Goal: Task Accomplishment & Management: Use online tool/utility

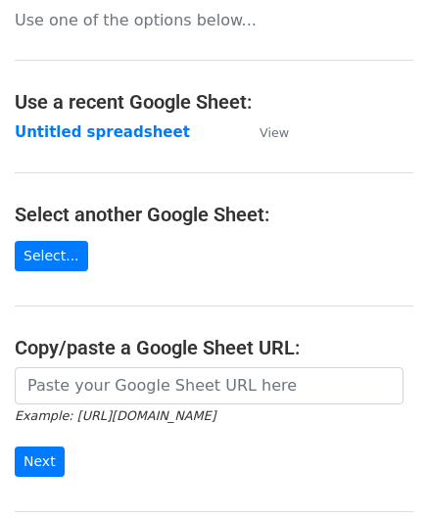
scroll to position [196, 0]
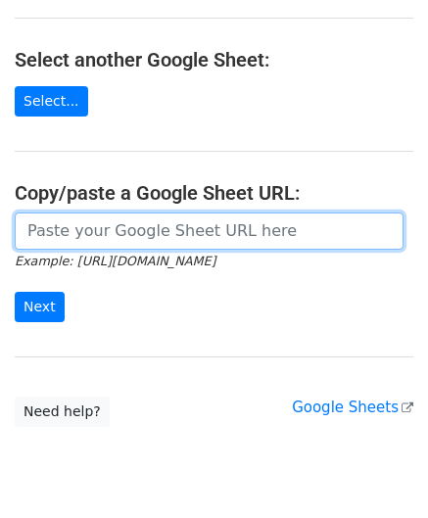
click at [72, 220] on input "url" at bounding box center [209, 230] width 388 height 37
paste input "[URL][DOMAIN_NAME]"
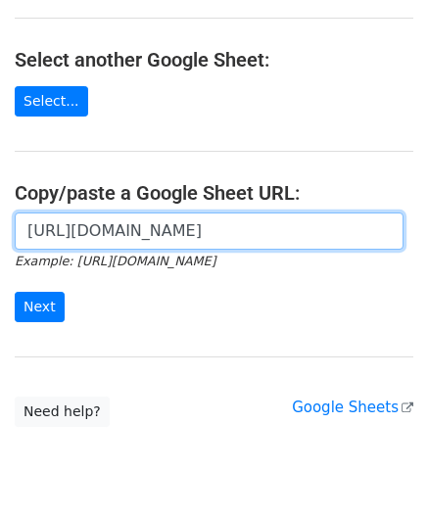
scroll to position [0, 445]
type input "[URL][DOMAIN_NAME]"
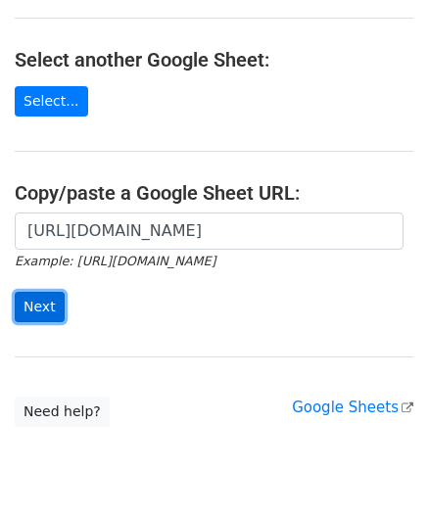
click at [47, 300] on input "Next" at bounding box center [40, 307] width 50 height 30
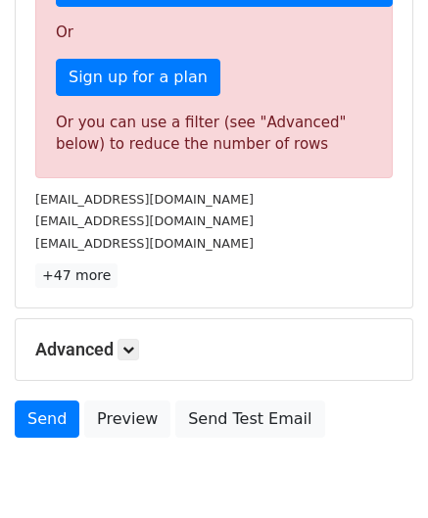
scroll to position [661, 0]
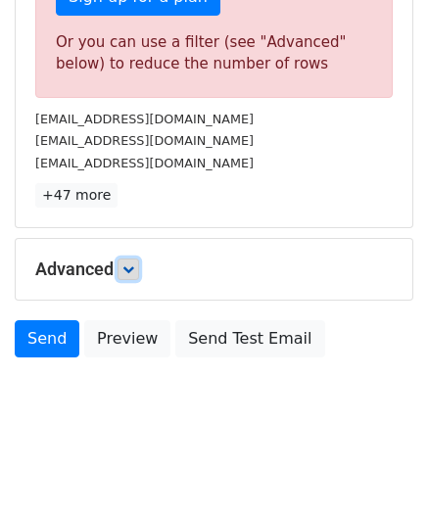
click at [138, 263] on link at bounding box center [128, 269] width 22 height 22
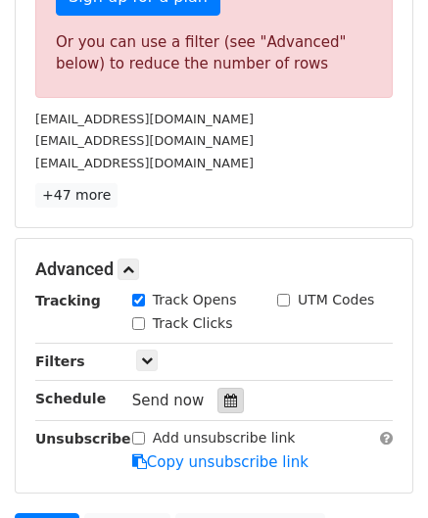
click at [226, 399] on icon at bounding box center [230, 400] width 13 height 14
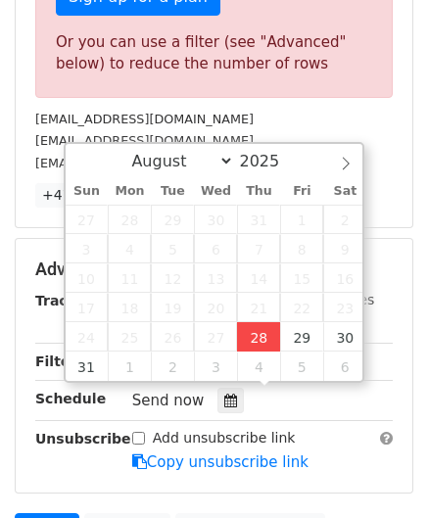
type input "[DATE] 12:00"
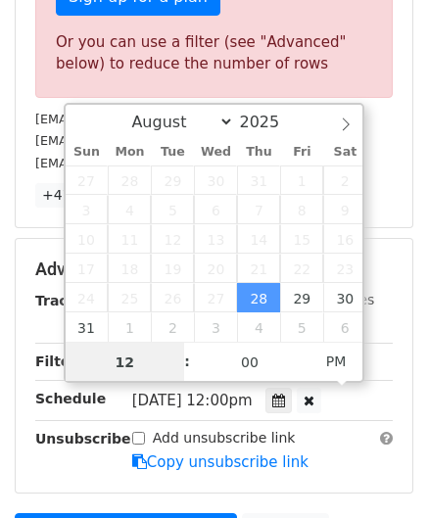
scroll to position [0, 0]
paste input "8"
type input "8"
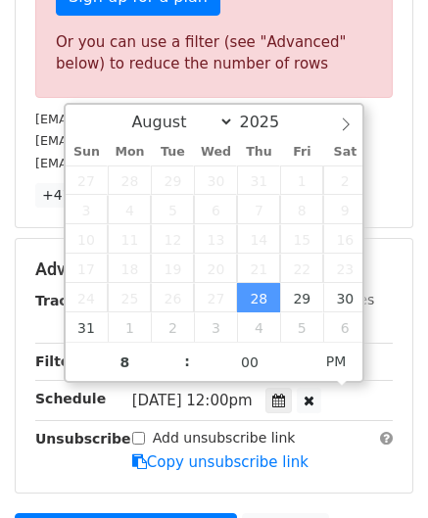
type input "[DATE] 20:00"
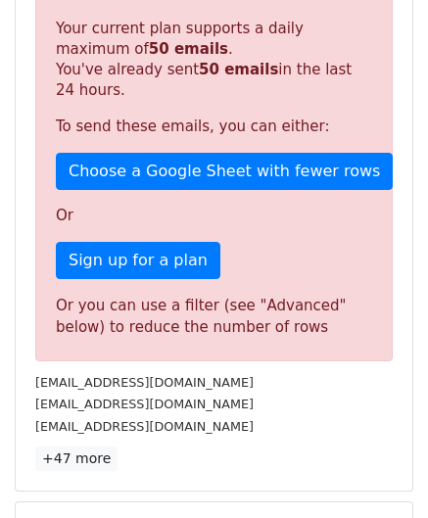
scroll to position [884, 0]
